Goal: Information Seeking & Learning: Check status

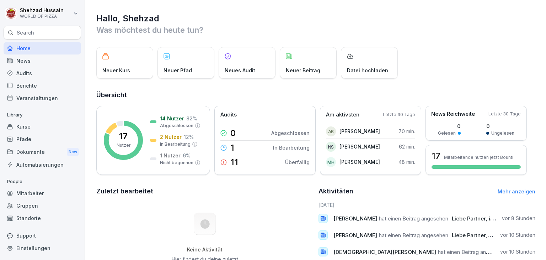
click at [37, 129] on div "Kurse" at bounding box center [43, 126] width 78 height 12
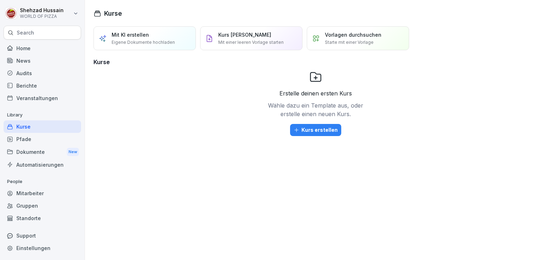
click at [32, 146] on div "Dokumente New" at bounding box center [43, 151] width 78 height 13
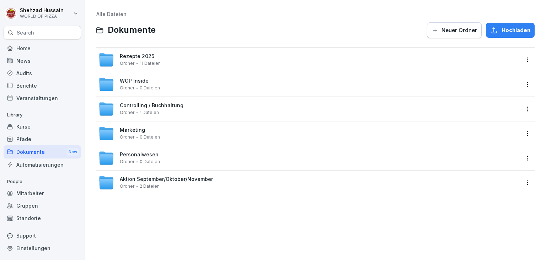
click at [31, 195] on div "Mitarbeiter" at bounding box center [43, 193] width 78 height 12
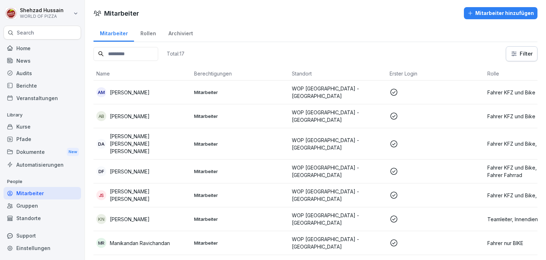
click at [247, 92] on p "Mitarbeiter" at bounding box center [240, 92] width 92 height 6
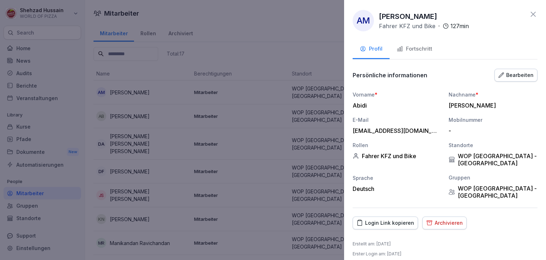
click at [417, 52] on div "Fortschritt" at bounding box center [415, 49] width 36 height 8
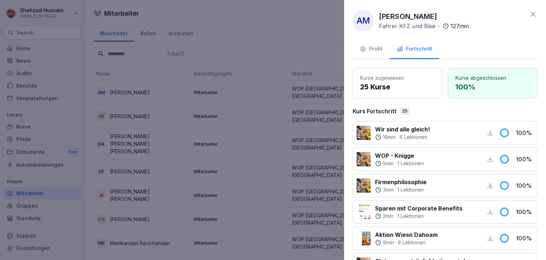
click at [313, 99] on div at bounding box center [273, 130] width 546 height 260
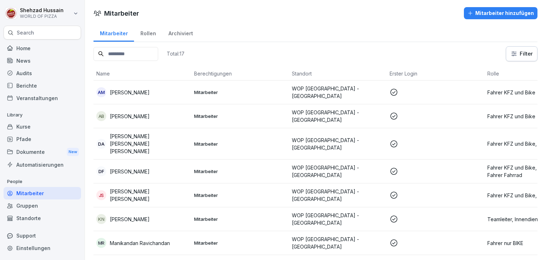
click at [245, 118] on td "Mitarbeiter" at bounding box center [240, 116] width 98 height 24
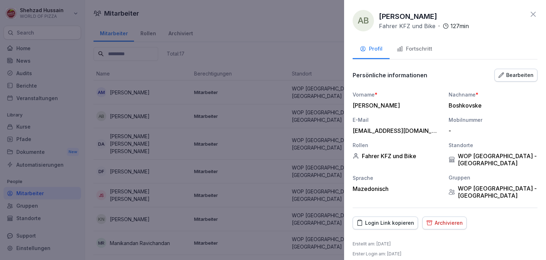
click at [418, 48] on div "Fortschritt" at bounding box center [415, 49] width 36 height 8
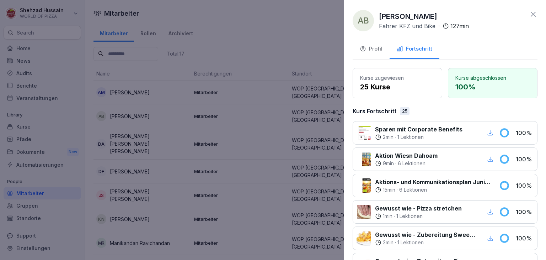
click at [225, 161] on div at bounding box center [273, 130] width 546 height 260
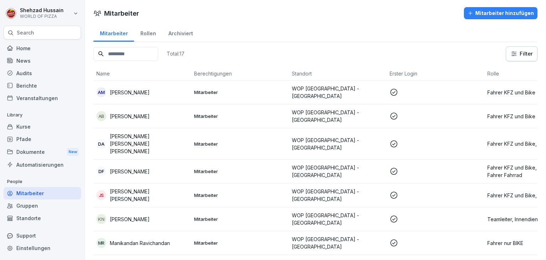
click at [183, 139] on p "[PERSON_NAME] [PERSON_NAME] [PERSON_NAME]" at bounding box center [149, 143] width 79 height 22
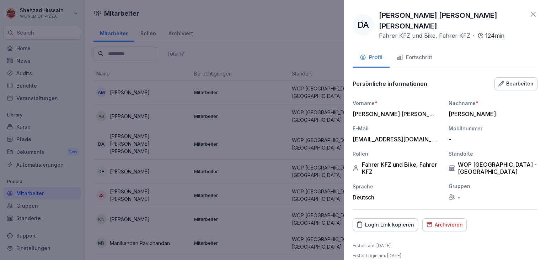
click at [414, 53] on div "Fortschritt" at bounding box center [415, 57] width 36 height 8
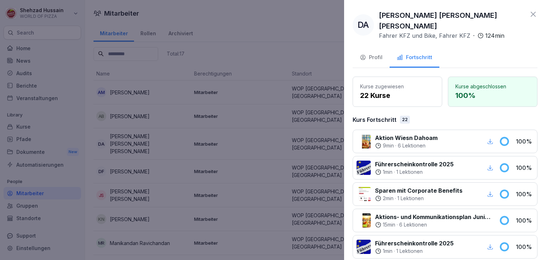
click at [291, 101] on div at bounding box center [273, 130] width 546 height 260
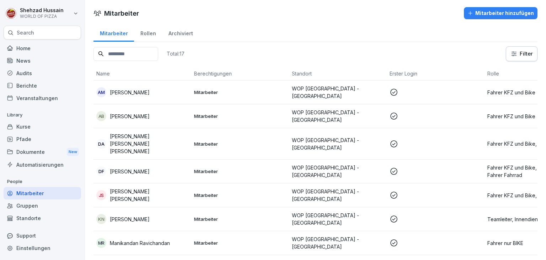
click at [202, 168] on p "Mitarbeiter" at bounding box center [240, 171] width 92 height 6
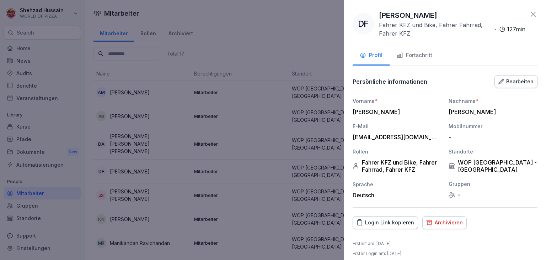
click at [408, 57] on div "Fortschritt" at bounding box center [415, 55] width 36 height 8
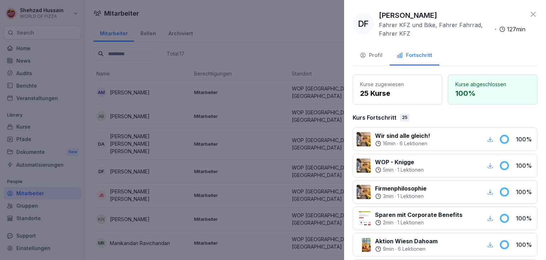
click at [282, 128] on div at bounding box center [273, 130] width 546 height 260
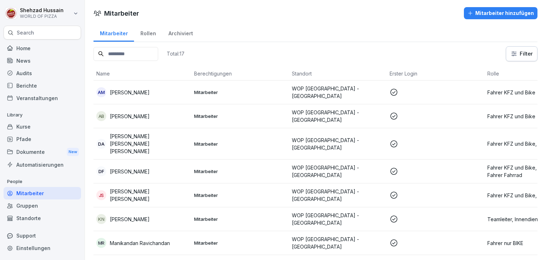
click at [201, 192] on p "Mitarbeiter" at bounding box center [240, 195] width 92 height 6
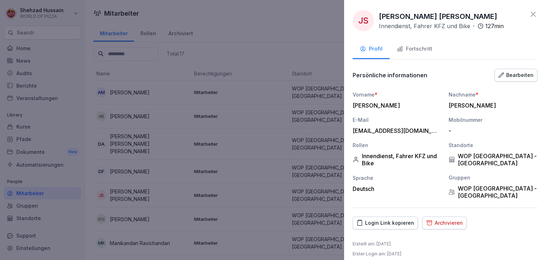
click at [426, 54] on button "Fortschritt" at bounding box center [415, 49] width 50 height 19
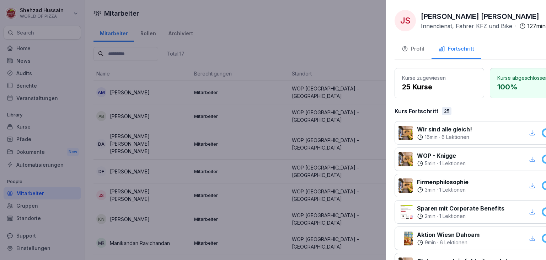
click at [274, 131] on div at bounding box center [273, 130] width 546 height 260
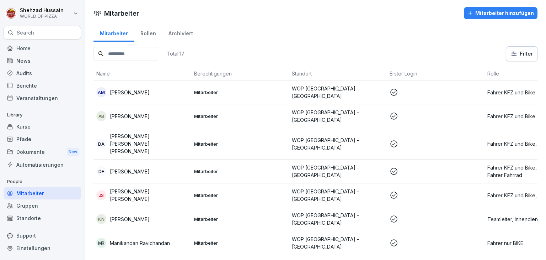
click at [201, 194] on td "Mitarbeiter" at bounding box center [240, 195] width 98 height 24
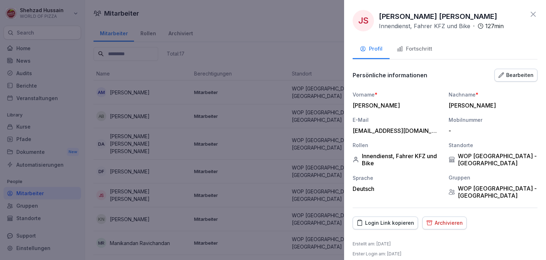
click at [201, 194] on div at bounding box center [273, 130] width 546 height 260
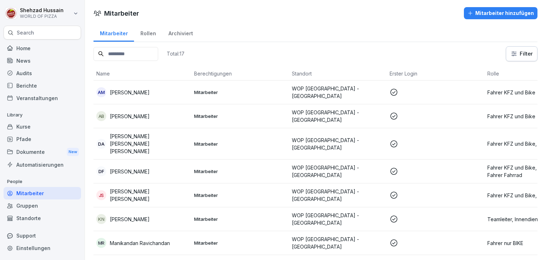
click at [191, 207] on td "Mitarbeiter" at bounding box center [240, 219] width 98 height 24
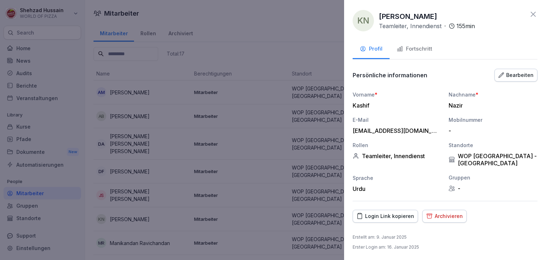
click at [413, 44] on button "Fortschritt" at bounding box center [415, 49] width 50 height 19
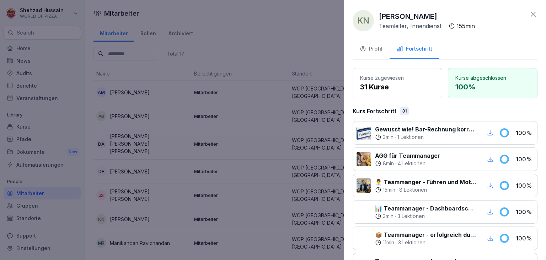
click at [282, 98] on div at bounding box center [273, 130] width 546 height 260
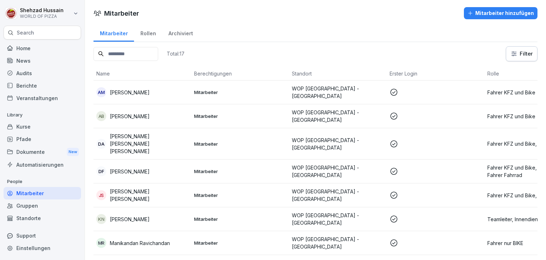
drag, startPoint x: 172, startPoint y: 189, endPoint x: 149, endPoint y: 186, distance: 23.2
click at [149, 187] on p "[PERSON_NAME] [PERSON_NAME]" at bounding box center [149, 194] width 79 height 15
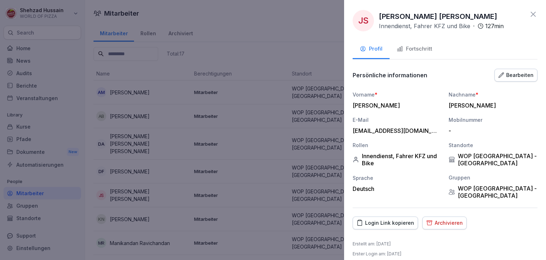
click at [420, 48] on div "Fortschritt" at bounding box center [415, 49] width 36 height 8
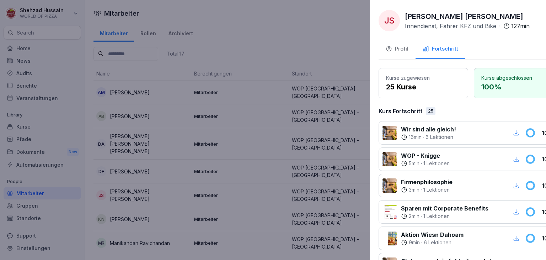
click at [243, 177] on div at bounding box center [273, 130] width 546 height 260
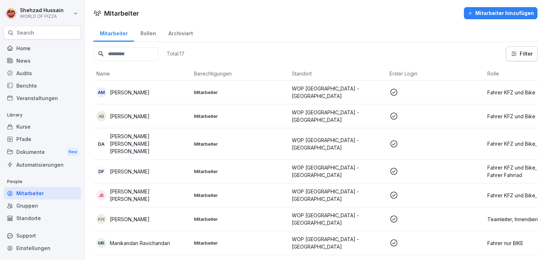
click at [138, 214] on div "KN [PERSON_NAME]" at bounding box center [142, 219] width 92 height 10
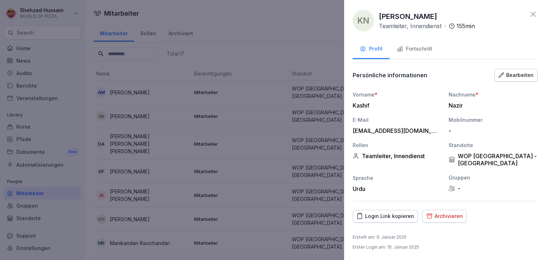
click at [408, 53] on button "Fortschritt" at bounding box center [415, 49] width 50 height 19
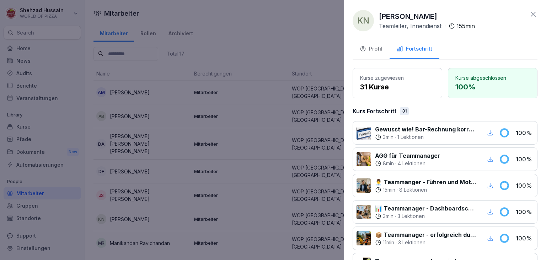
click at [305, 138] on div at bounding box center [273, 130] width 546 height 260
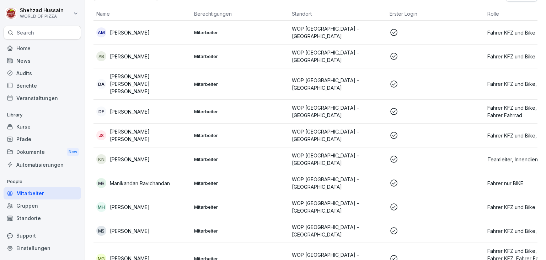
scroll to position [67, 0]
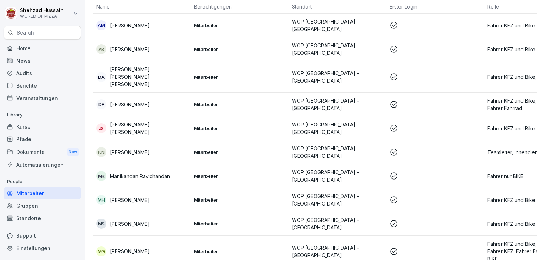
click at [188, 195] on div "MH [PERSON_NAME]" at bounding box center [142, 200] width 92 height 10
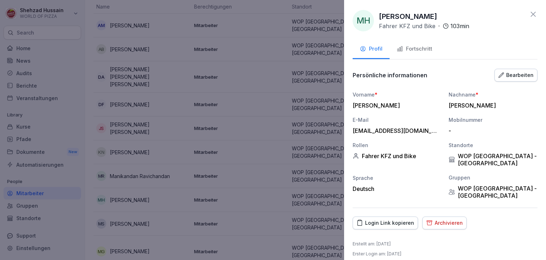
click at [407, 50] on div "Fortschritt" at bounding box center [415, 49] width 36 height 8
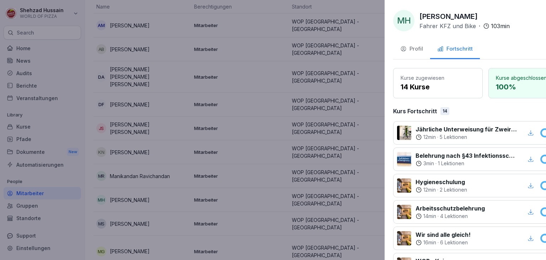
click at [245, 135] on div at bounding box center [273, 130] width 546 height 260
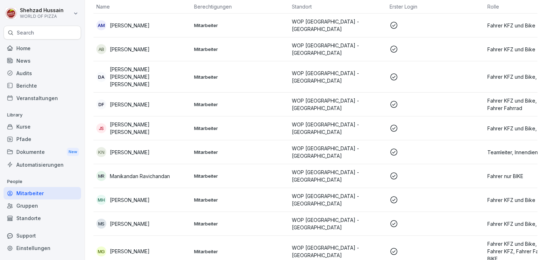
click at [170, 218] on div "[PERSON_NAME]" at bounding box center [142, 223] width 92 height 10
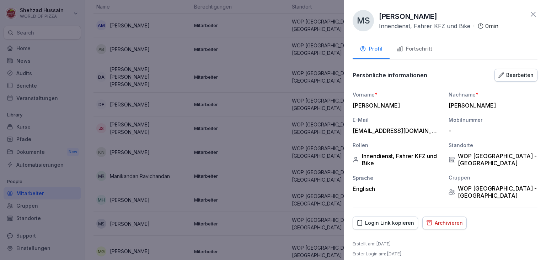
click at [403, 50] on icon "button" at bounding box center [400, 49] width 6 height 6
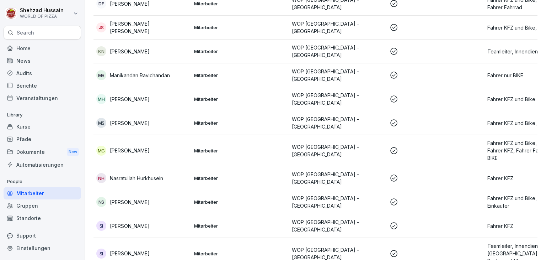
scroll to position [236, 0]
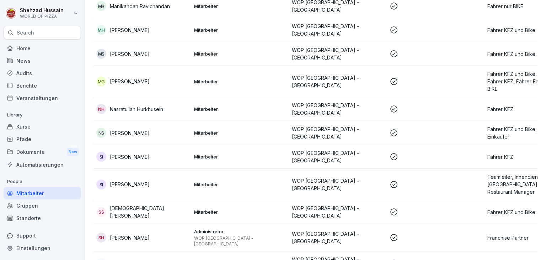
click at [434, 259] on p at bounding box center [436, 263] width 92 height 9
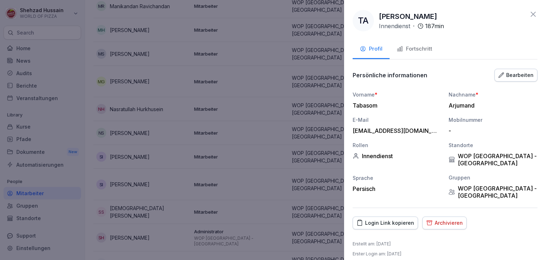
click at [430, 47] on div "Fortschritt" at bounding box center [415, 49] width 36 height 8
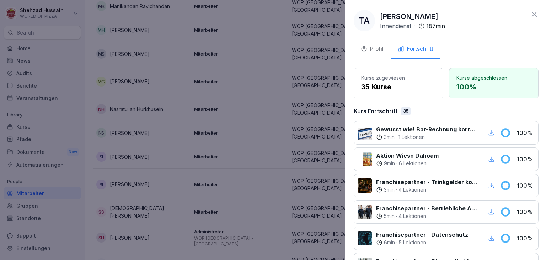
click at [256, 124] on div at bounding box center [273, 130] width 546 height 260
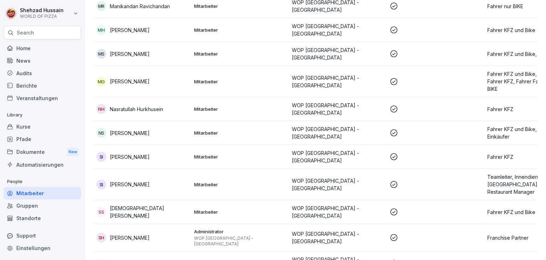
click at [269, 235] on p "WOP [GEOGRAPHIC_DATA] - [GEOGRAPHIC_DATA]" at bounding box center [240, 240] width 92 height 11
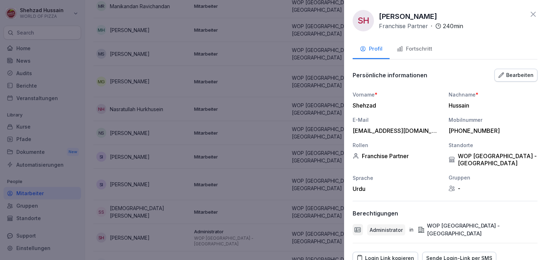
click at [411, 50] on div "Fortschritt" at bounding box center [415, 49] width 36 height 8
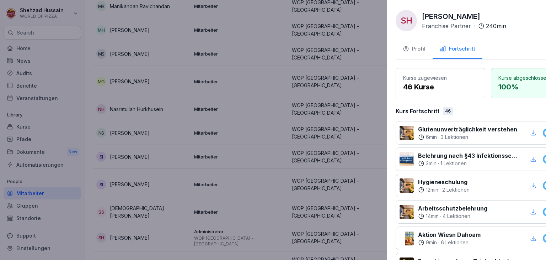
click at [306, 70] on div at bounding box center [273, 130] width 546 height 260
